Goal: Find specific page/section: Find specific page/section

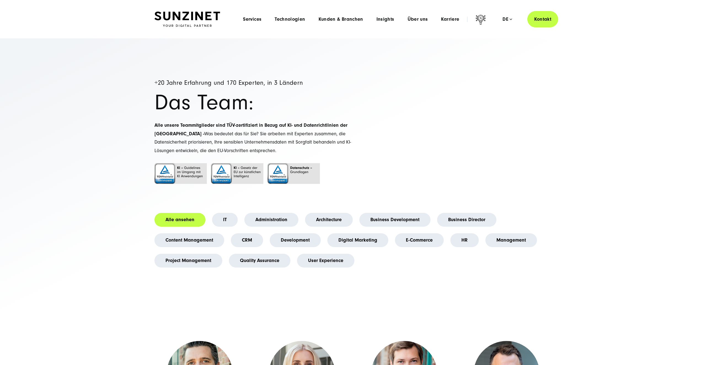
click at [181, 23] on img at bounding box center [187, 19] width 66 height 15
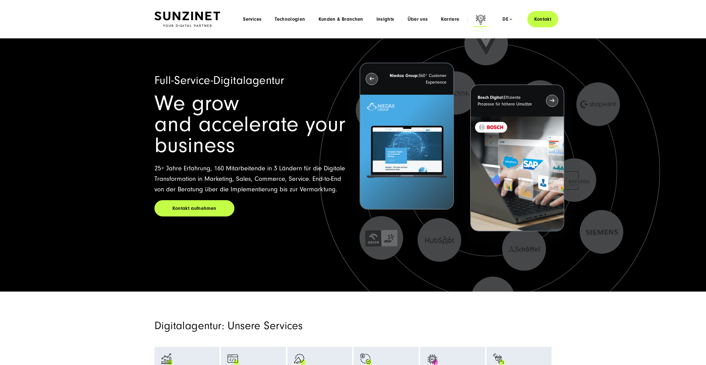
click at [476, 18] on icon at bounding box center [480, 20] width 13 height 13
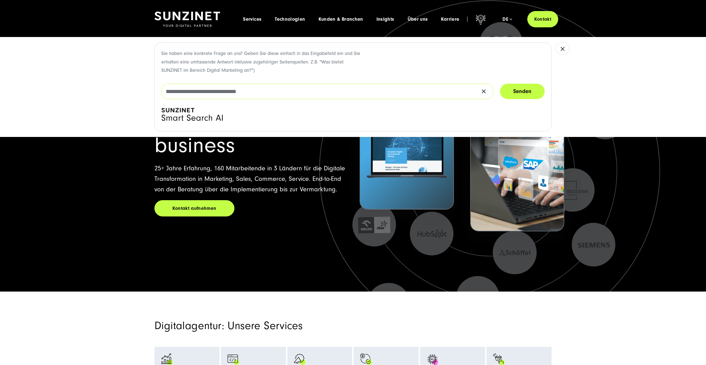
click at [213, 92] on input "text" at bounding box center [327, 91] width 332 height 15
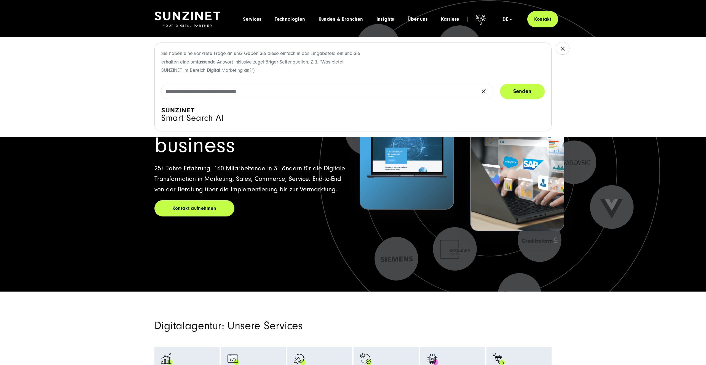
click at [134, 83] on div "Sie haben eine konkrete Frage an uns? Geben Sie diese einfach in das Eingabefel…" at bounding box center [353, 87] width 706 height 100
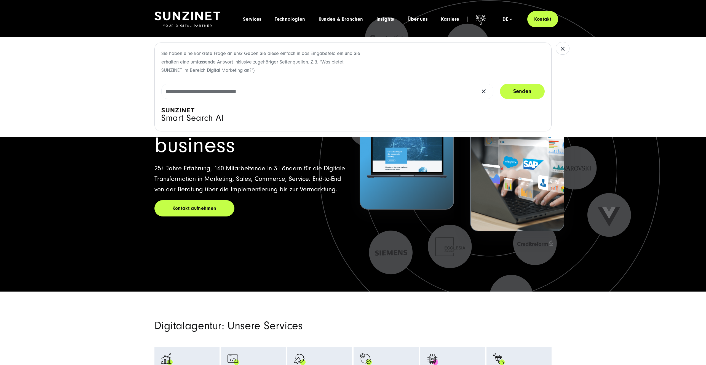
click at [134, 83] on div "Sie haben eine konkrete Frage an uns? Geben Sie diese einfach in das Eingabefel…" at bounding box center [353, 87] width 706 height 100
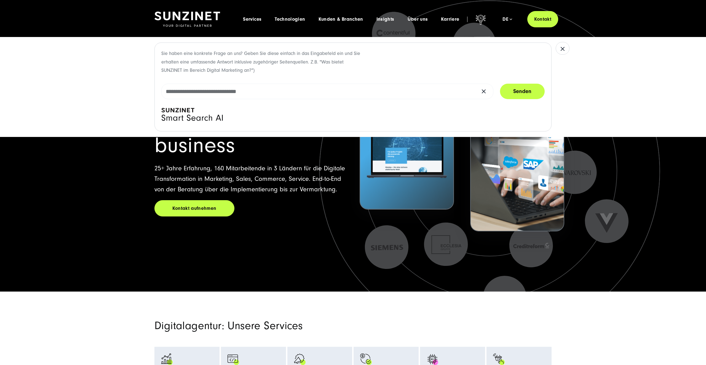
click at [108, 84] on div "Sie haben eine konkrete Frage an uns? Geben Sie diese einfach in das Eingabefel…" at bounding box center [353, 87] width 706 height 100
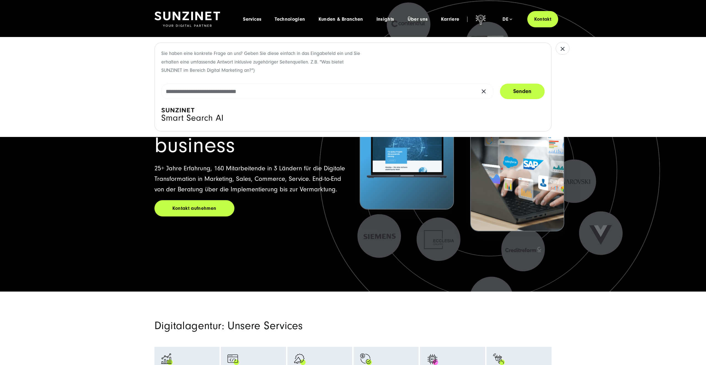
click at [108, 84] on div "Sie haben eine konkrete Frage an uns? Geben Sie diese einfach in das Eingabefel…" at bounding box center [353, 87] width 706 height 100
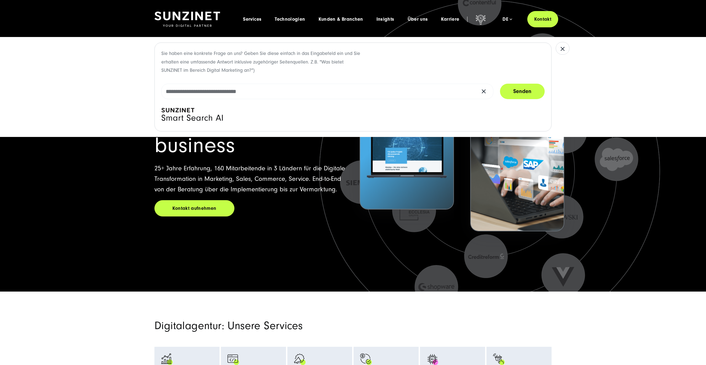
click at [391, 73] on div "Sie haben eine konkrete Frage an uns? Geben Sie diese einfach in das Eingabefel…" at bounding box center [352, 86] width 397 height 89
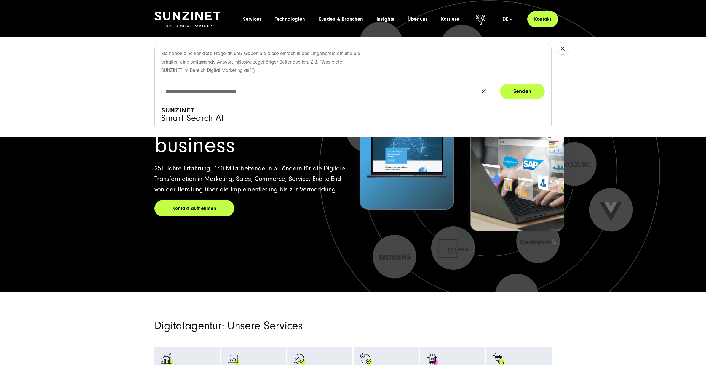
click at [117, 96] on div "Sie haben eine konkrete Frage an uns? Geben Sie diese einfach in das Eingabefel…" at bounding box center [353, 87] width 706 height 100
